Goal: Task Accomplishment & Management: Use online tool/utility

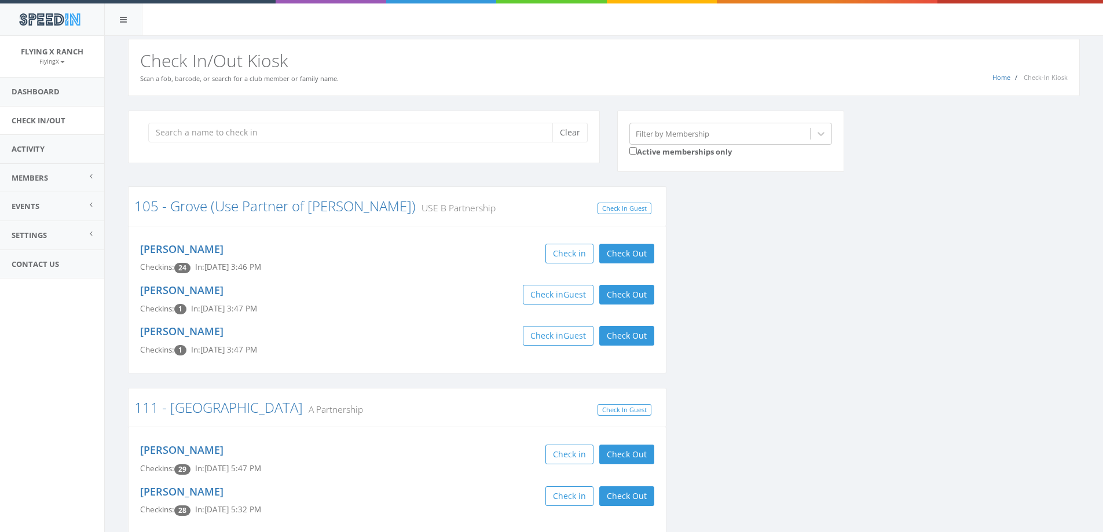
click at [302, 141] on input "search" at bounding box center [354, 133] width 413 height 20
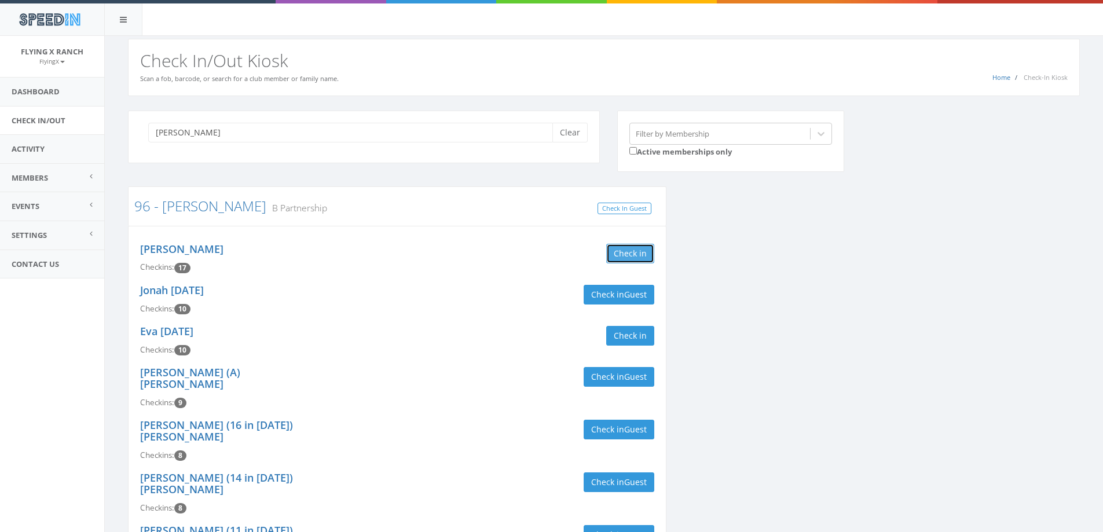
click at [626, 257] on button "Check in" at bounding box center [630, 254] width 48 height 20
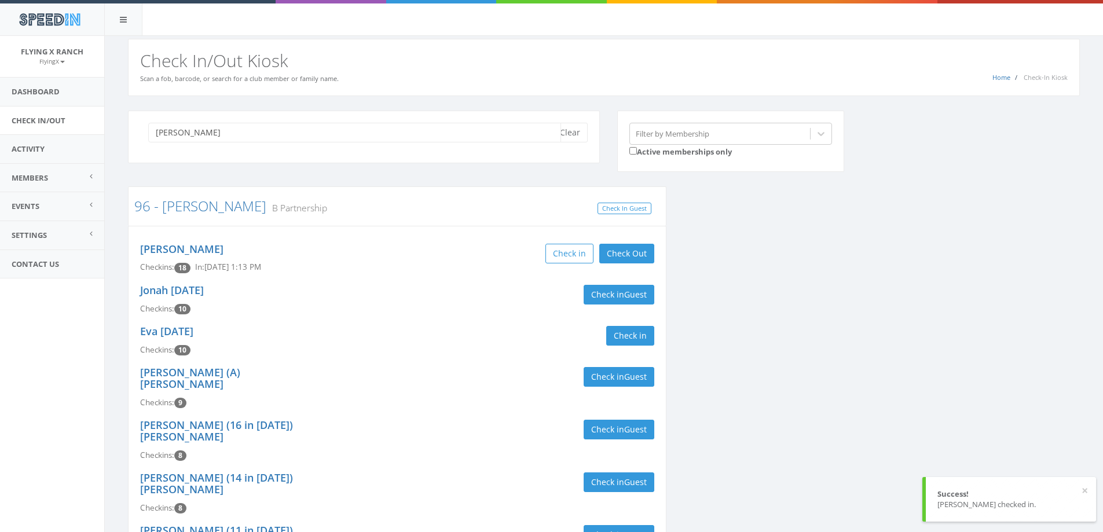
drag, startPoint x: 214, startPoint y: 133, endPoint x: 0, endPoint y: 118, distance: 214.1
click at [0, 118] on body "SpeedIn SpeedIn Flying X Ranch FlyingX My Profile Logout Dashboard Check In/Out…" at bounding box center [551, 266] width 1103 height 532
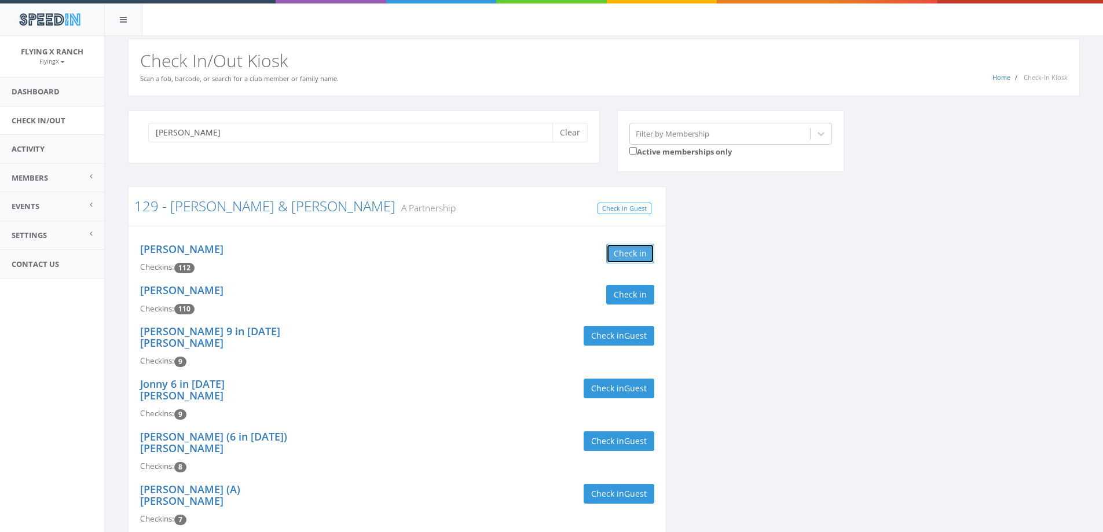
click at [638, 251] on button "Check in" at bounding box center [630, 254] width 48 height 20
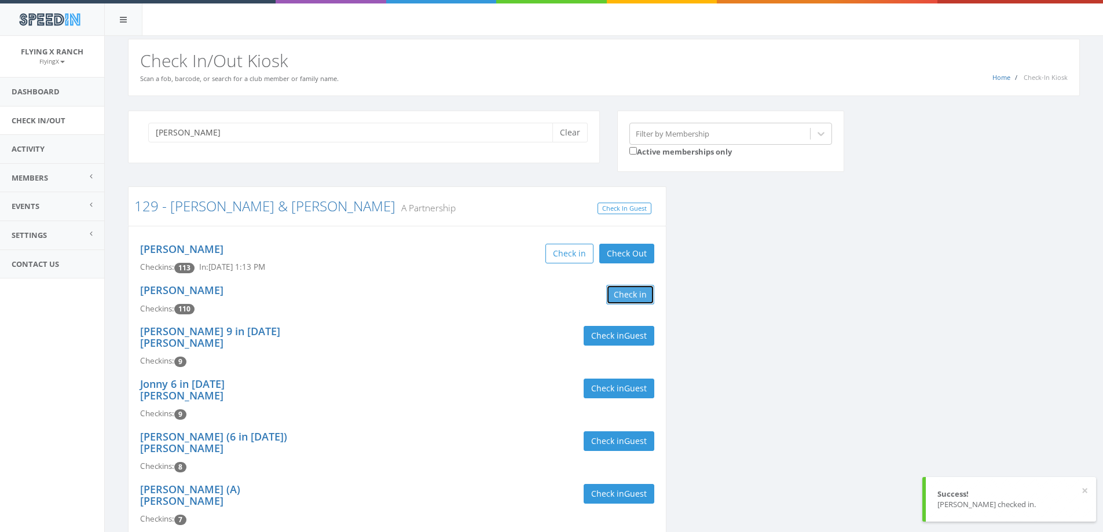
click at [624, 299] on button "Check in" at bounding box center [630, 295] width 48 height 20
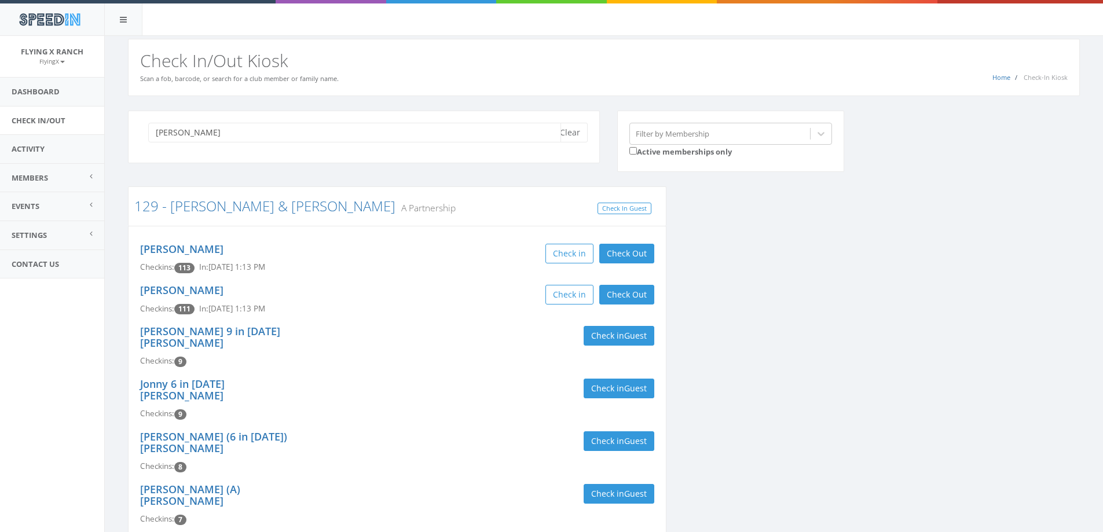
drag, startPoint x: 221, startPoint y: 129, endPoint x: 113, endPoint y: 135, distance: 107.9
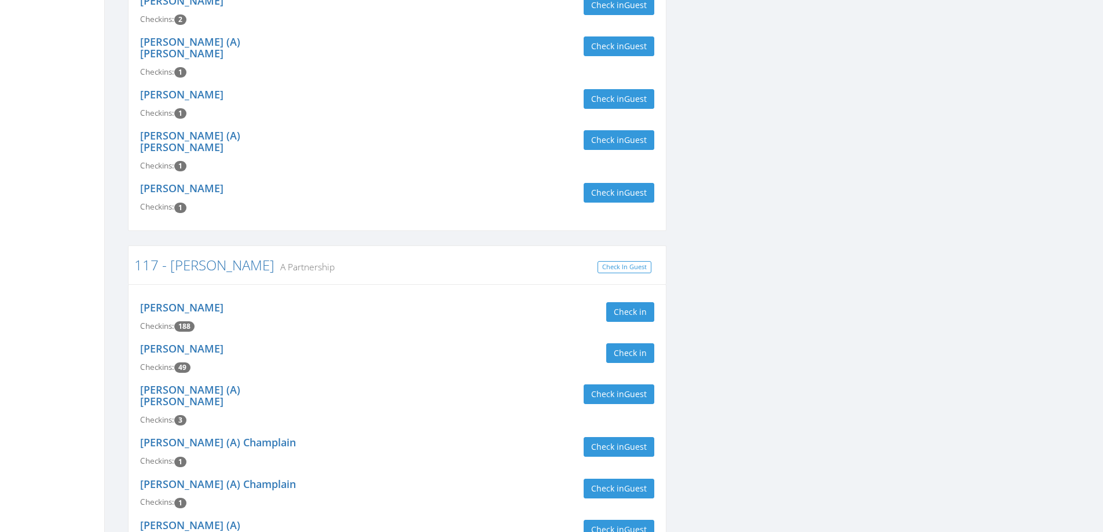
scroll to position [579, 0]
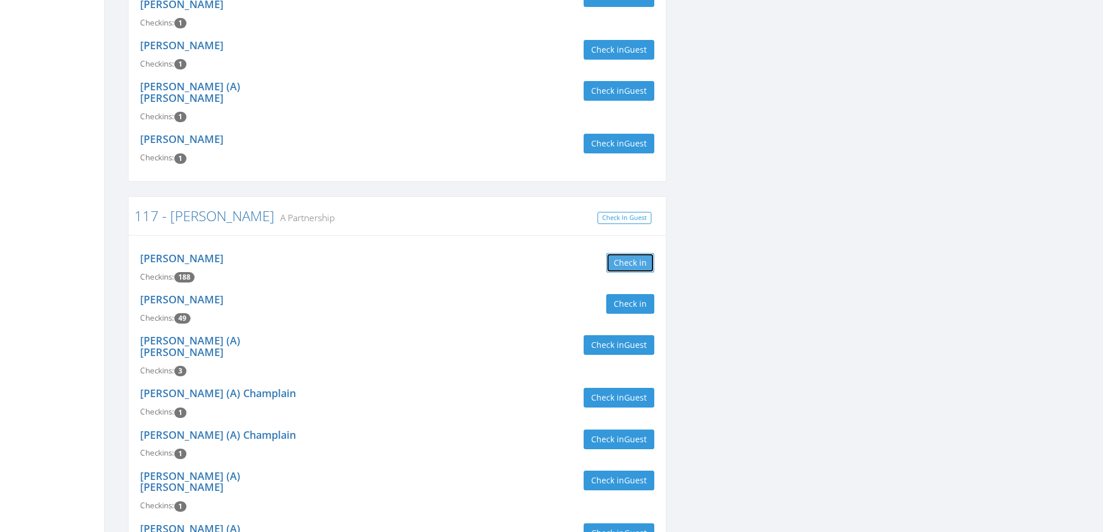
click at [645, 253] on button "Check in" at bounding box center [630, 263] width 48 height 20
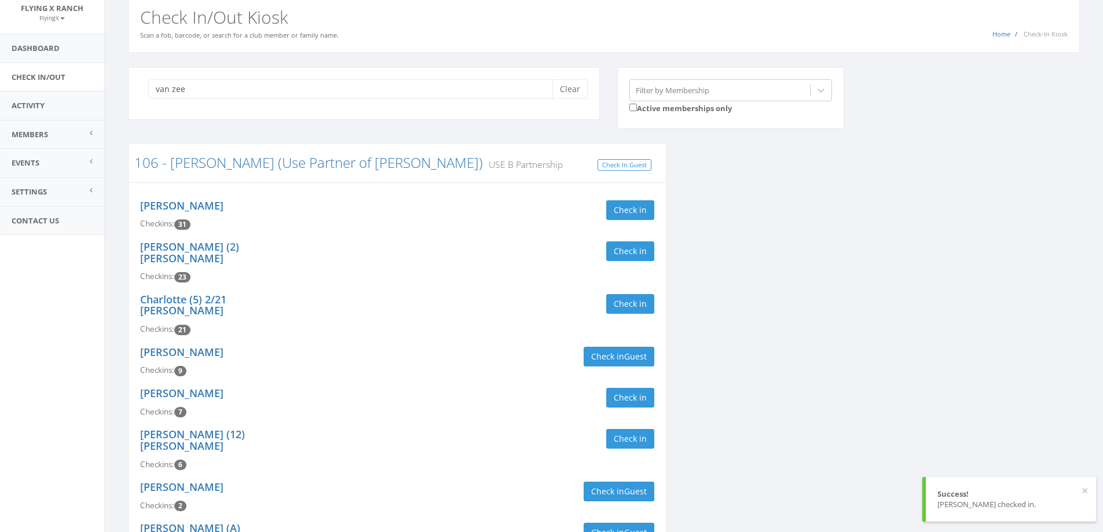
scroll to position [0, 0]
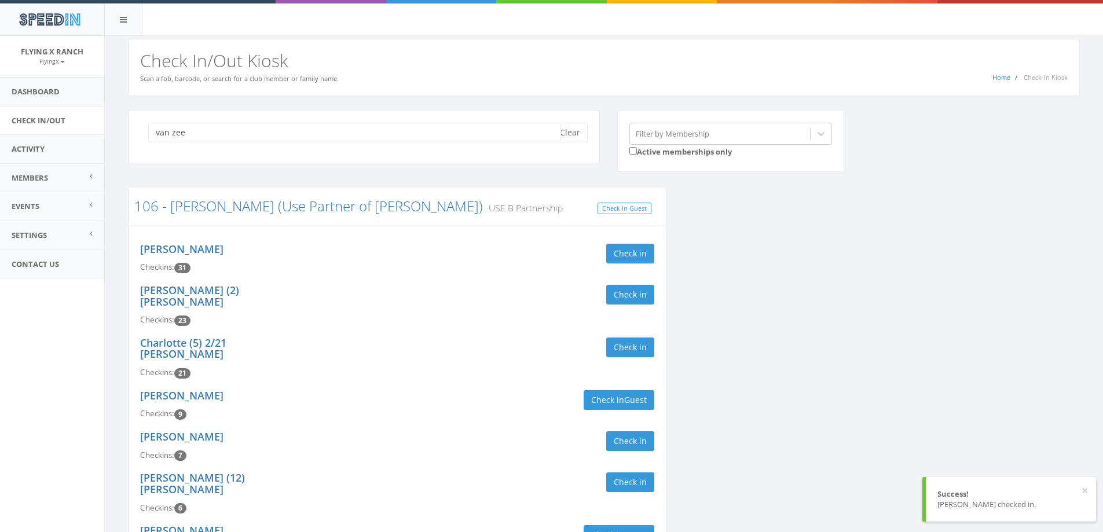
click at [206, 127] on input "van zee" at bounding box center [354, 133] width 413 height 20
drag, startPoint x: 206, startPoint y: 127, endPoint x: 104, endPoint y: 135, distance: 102.7
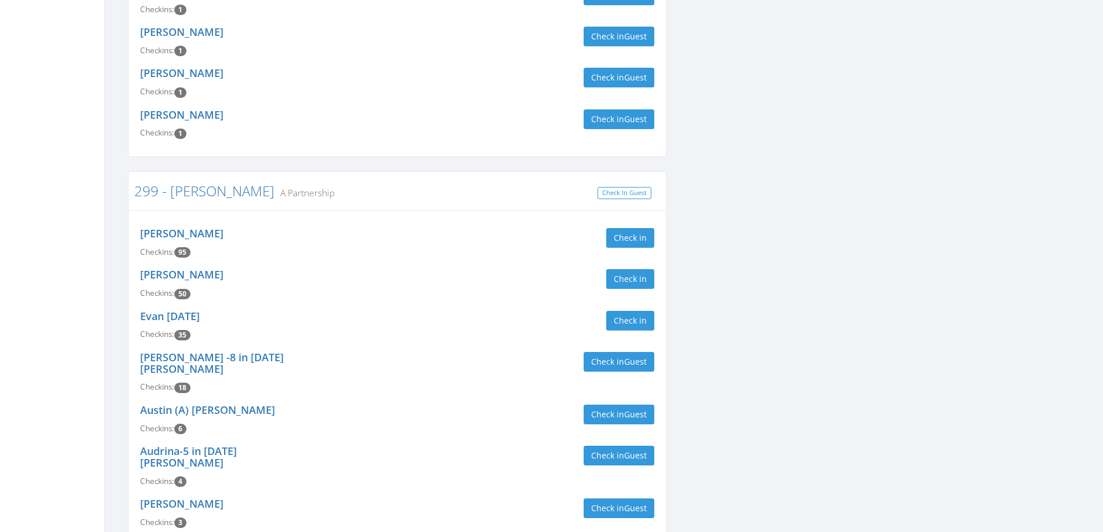
scroll to position [521, 0]
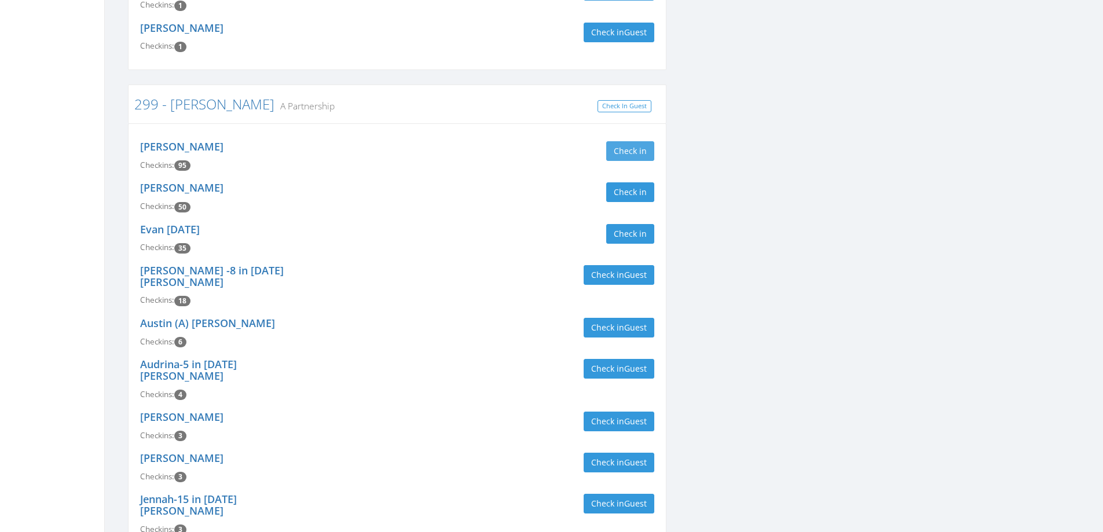
type input "[PERSON_NAME]"
click at [625, 144] on button "Check in" at bounding box center [630, 151] width 48 height 20
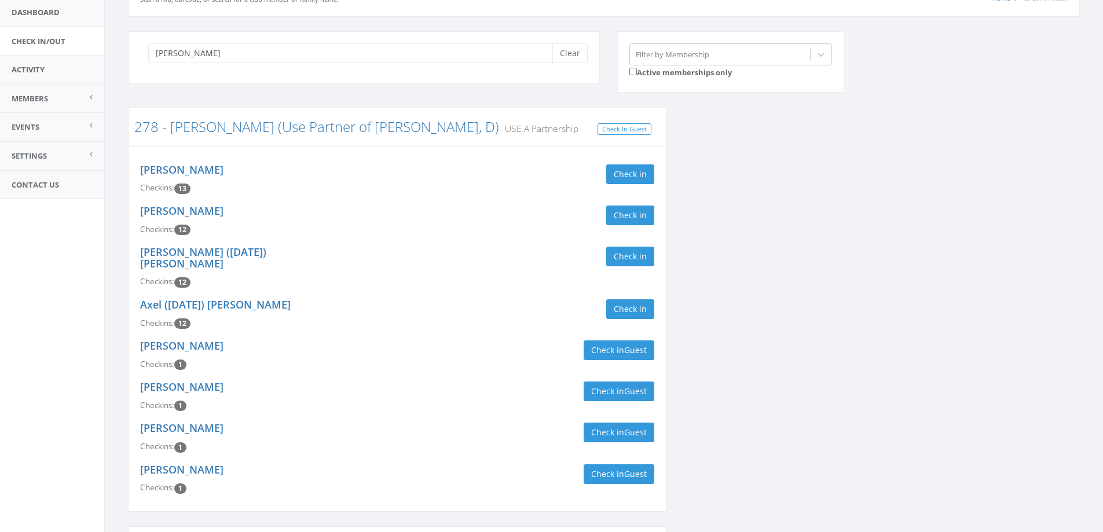
scroll to position [0, 0]
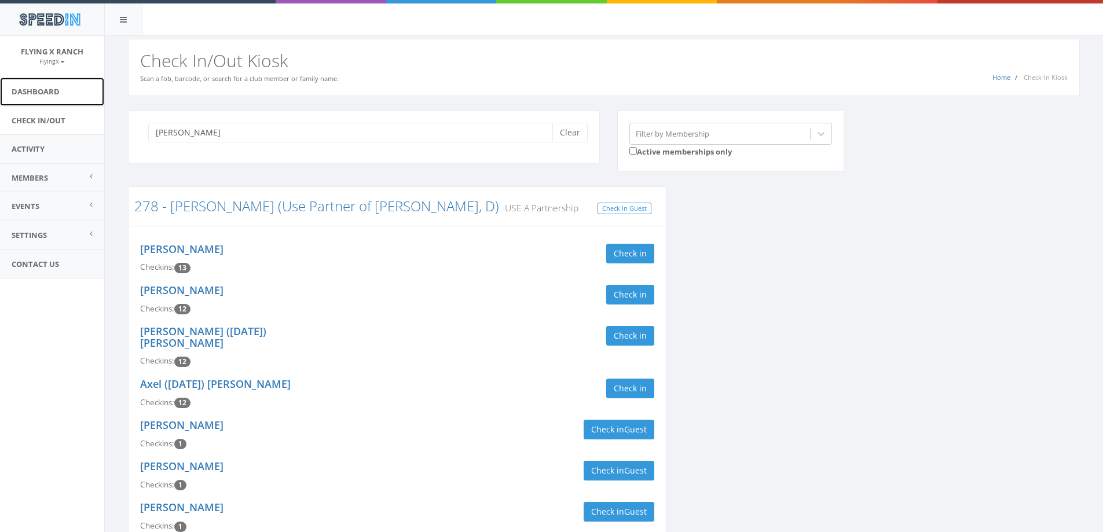
click at [23, 87] on link "Dashboard" at bounding box center [52, 92] width 104 height 28
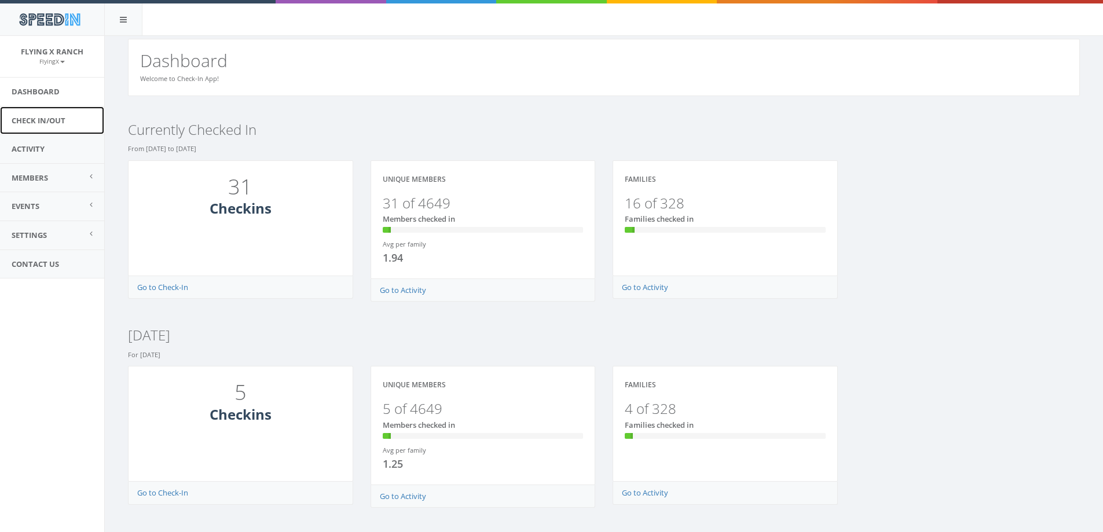
click at [45, 120] on link "Check In/Out" at bounding box center [52, 121] width 104 height 28
